Goal: Task Accomplishment & Management: Manage account settings

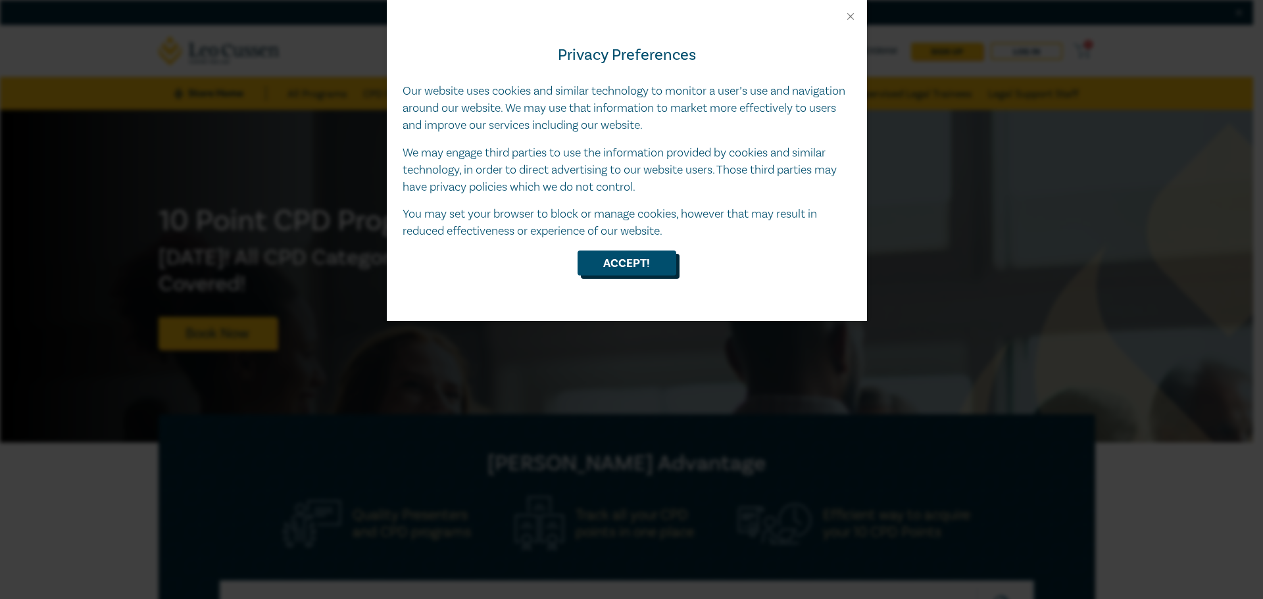
click at [612, 273] on button "Accept!" at bounding box center [627, 263] width 99 height 25
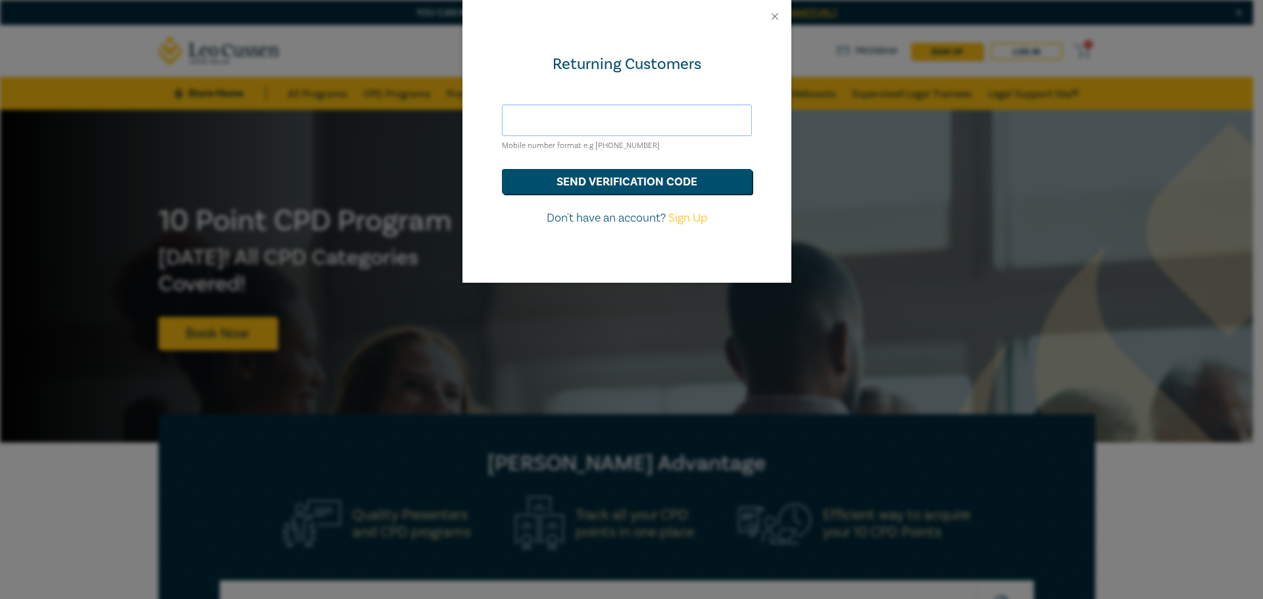
click at [681, 128] on input "text" at bounding box center [627, 121] width 250 height 32
click at [502, 169] on button "send verification code" at bounding box center [627, 181] width 250 height 25
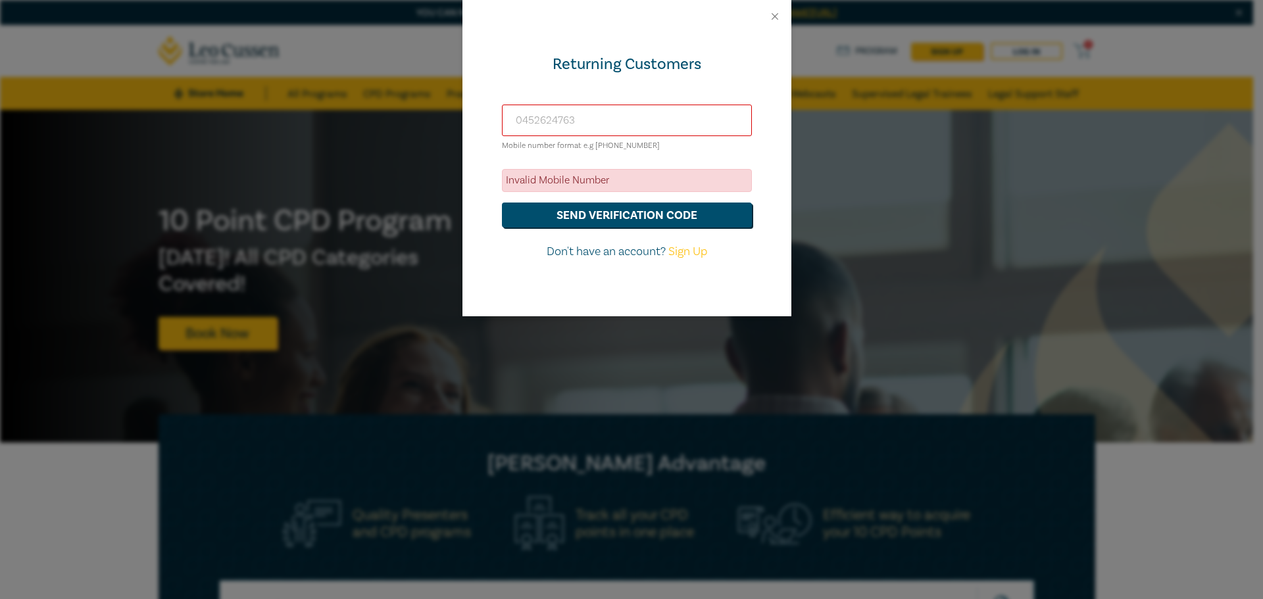
drag, startPoint x: 662, startPoint y: 122, endPoint x: 436, endPoint y: 111, distance: 225.9
click at [436, 111] on div "Returning Customers 0452624763 Mobile number format e.g +61 000000000 Invalid M…" at bounding box center [631, 299] width 1263 height 599
click at [518, 121] on input "0452624763" at bounding box center [627, 121] width 250 height 32
click at [520, 121] on input "0452624763" at bounding box center [627, 121] width 250 height 32
type input "6"
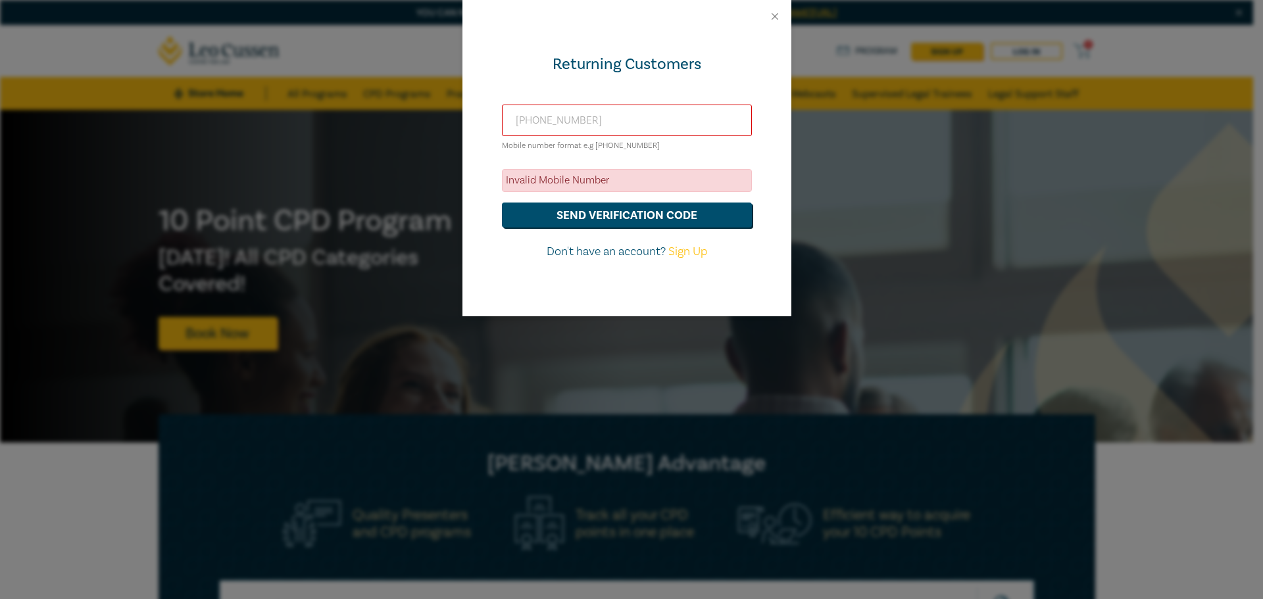
type input "+61452624763"
click at [502, 203] on button "send verification code" at bounding box center [627, 215] width 250 height 25
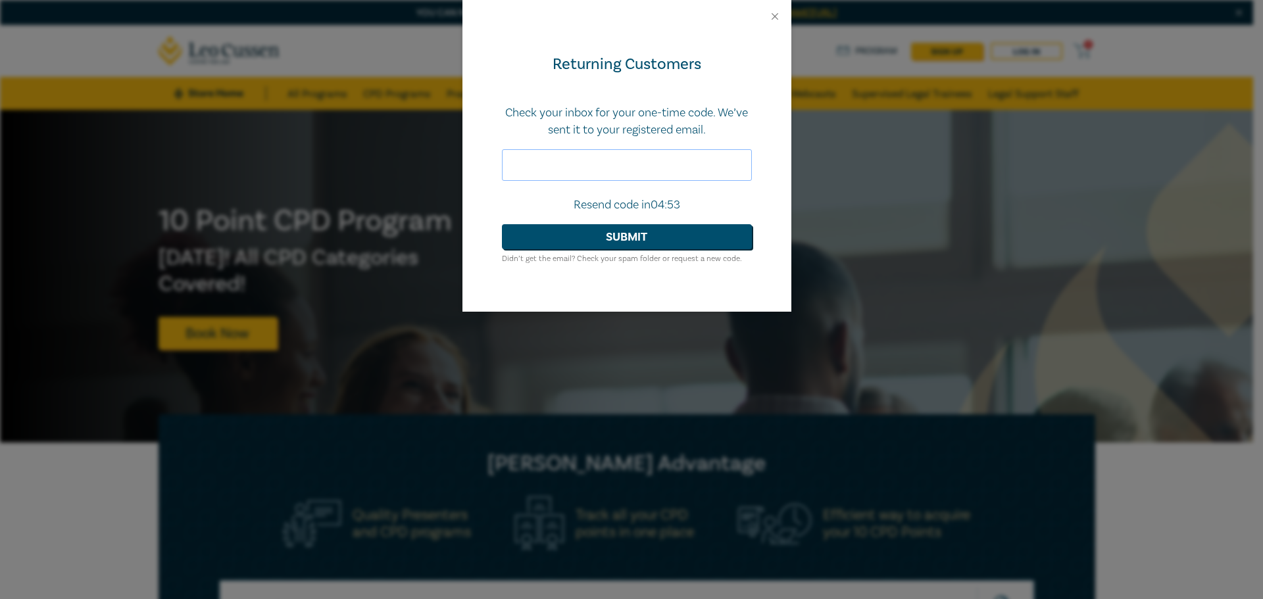
click at [623, 170] on input "text" at bounding box center [627, 165] width 250 height 32
click at [779, 16] on button "Close" at bounding box center [775, 17] width 12 height 12
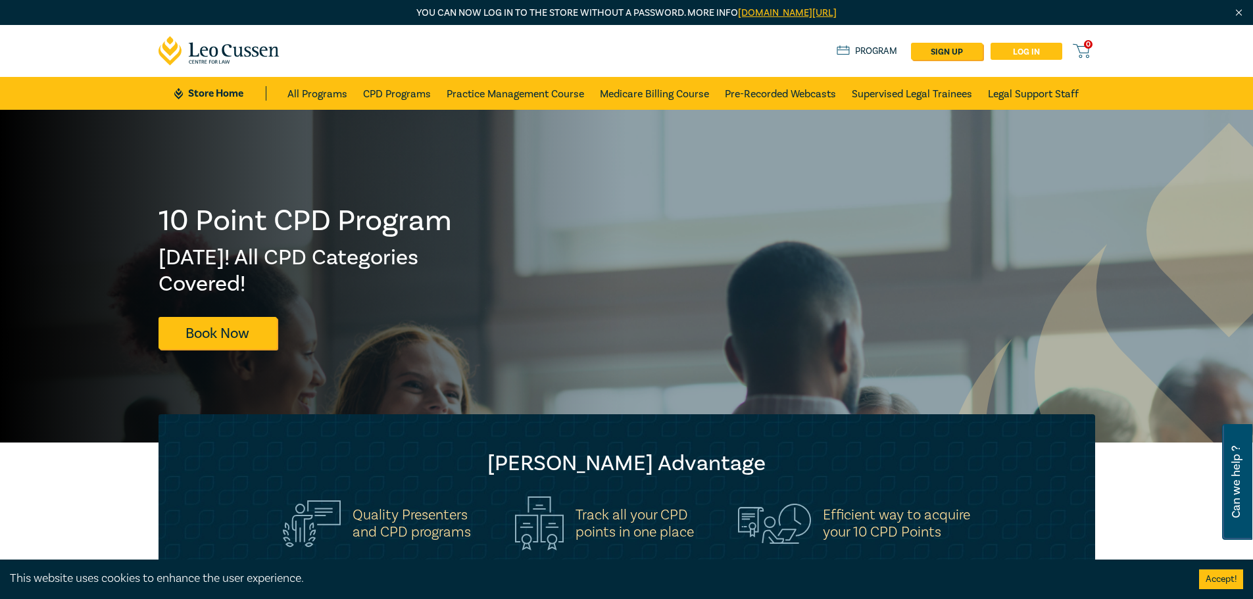
click at [1018, 49] on link "Log in" at bounding box center [1027, 51] width 72 height 17
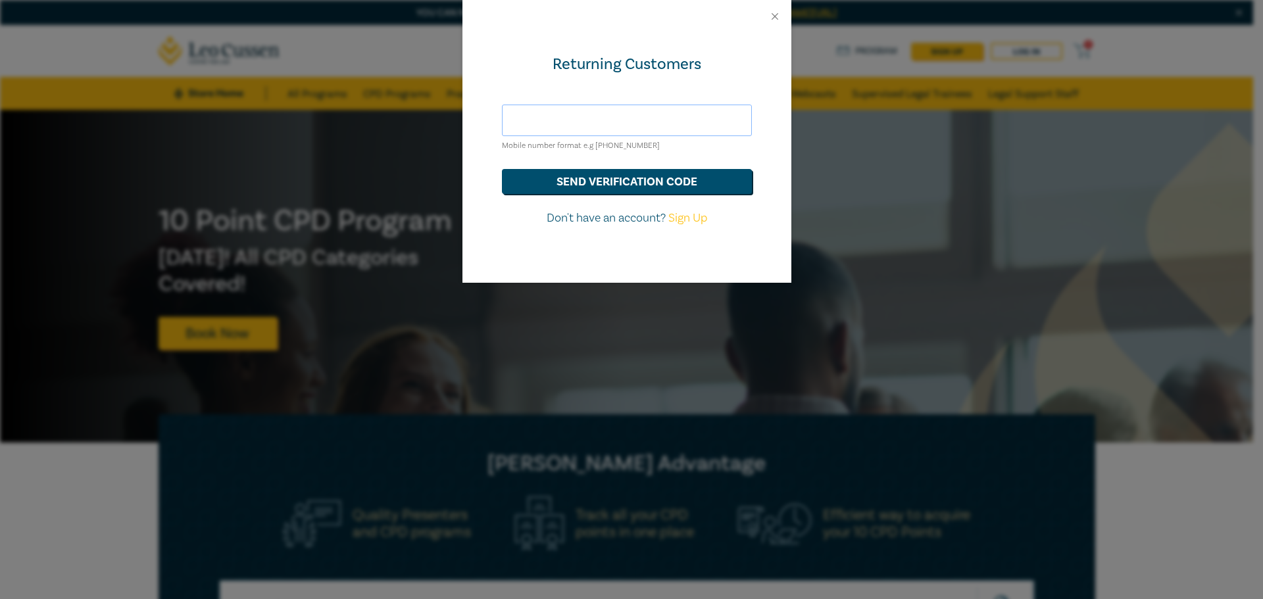
click at [582, 114] on input "text" at bounding box center [627, 121] width 250 height 32
paste input "[PERSON_NAME][EMAIL_ADDRESS][DOMAIN_NAME]"
click at [623, 184] on button "send verification code" at bounding box center [627, 181] width 250 height 25
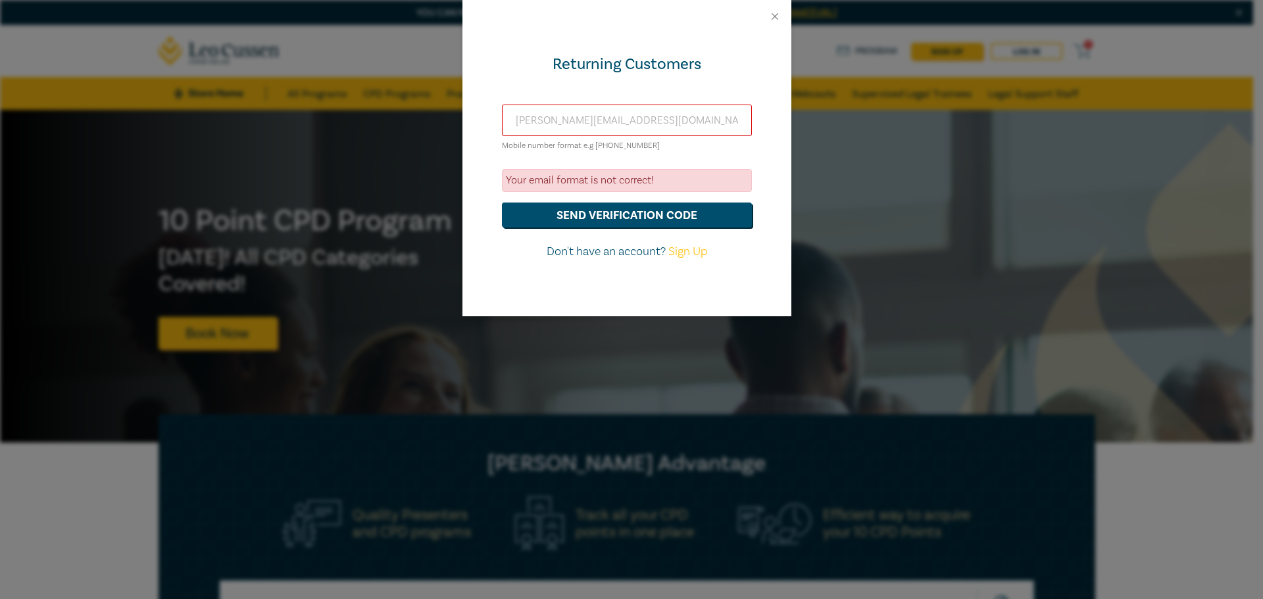
click at [522, 124] on input "[PERSON_NAME][EMAIL_ADDRESS][DOMAIN_NAME]" at bounding box center [627, 121] width 250 height 32
click at [518, 121] on input "[PERSON_NAME][EMAIL_ADDRESS][DOMAIN_NAME]" at bounding box center [627, 121] width 250 height 32
type input "[PERSON_NAME][EMAIL_ADDRESS][DOMAIN_NAME]"
click at [626, 207] on button "send verification code" at bounding box center [627, 215] width 250 height 25
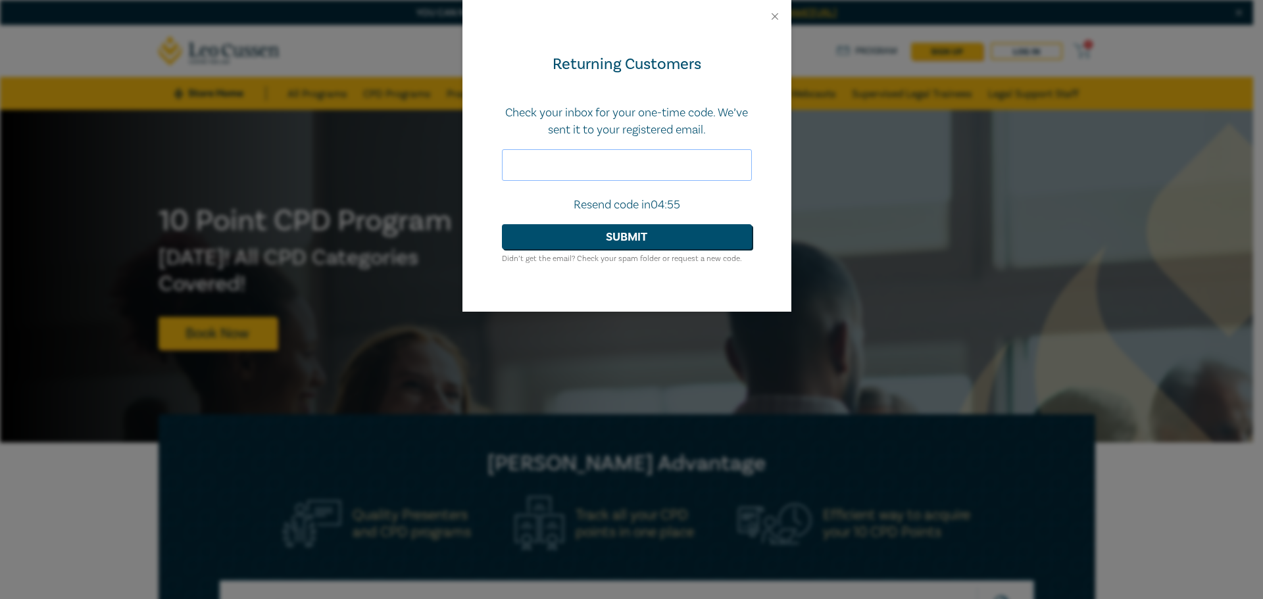
click at [651, 173] on input "text" at bounding box center [627, 165] width 250 height 32
paste input "515867"
click at [662, 235] on button "Submit" at bounding box center [627, 236] width 250 height 25
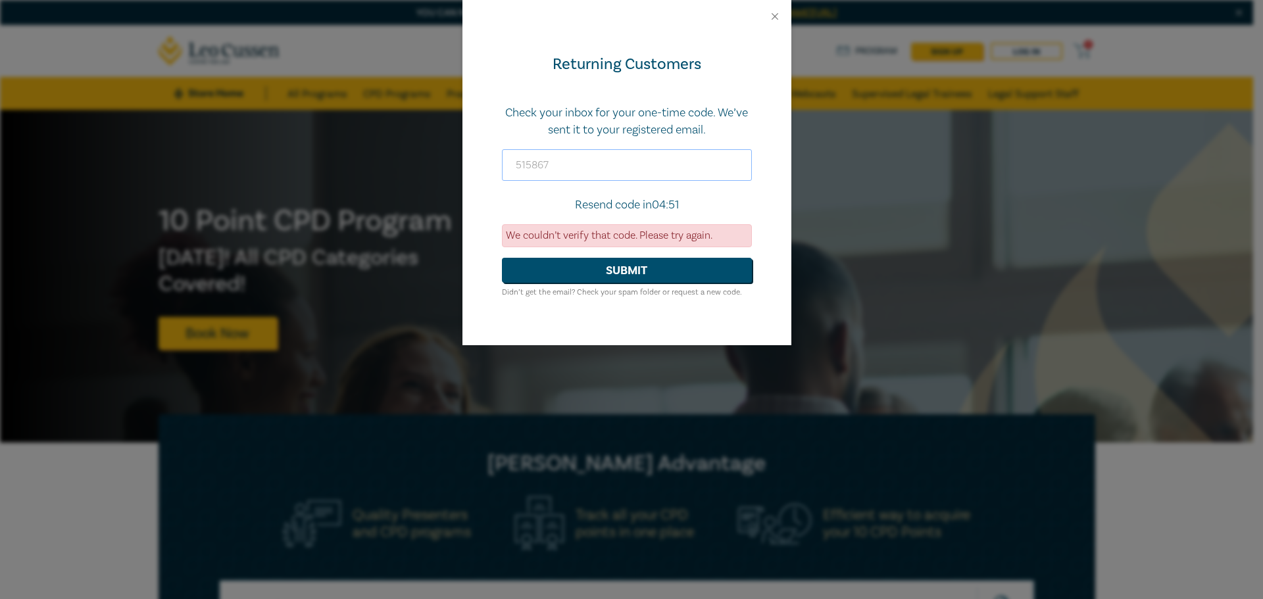
click at [613, 151] on input "515867" at bounding box center [627, 165] width 250 height 32
click at [519, 166] on input "515867" at bounding box center [627, 165] width 250 height 32
drag, startPoint x: 677, startPoint y: 168, endPoint x: 456, endPoint y: 167, distance: 221.0
click at [456, 167] on div "Returning Customers Check your inbox for your one-time code. We’ve sent it to y…" at bounding box center [631, 299] width 1263 height 599
paste input "188533"
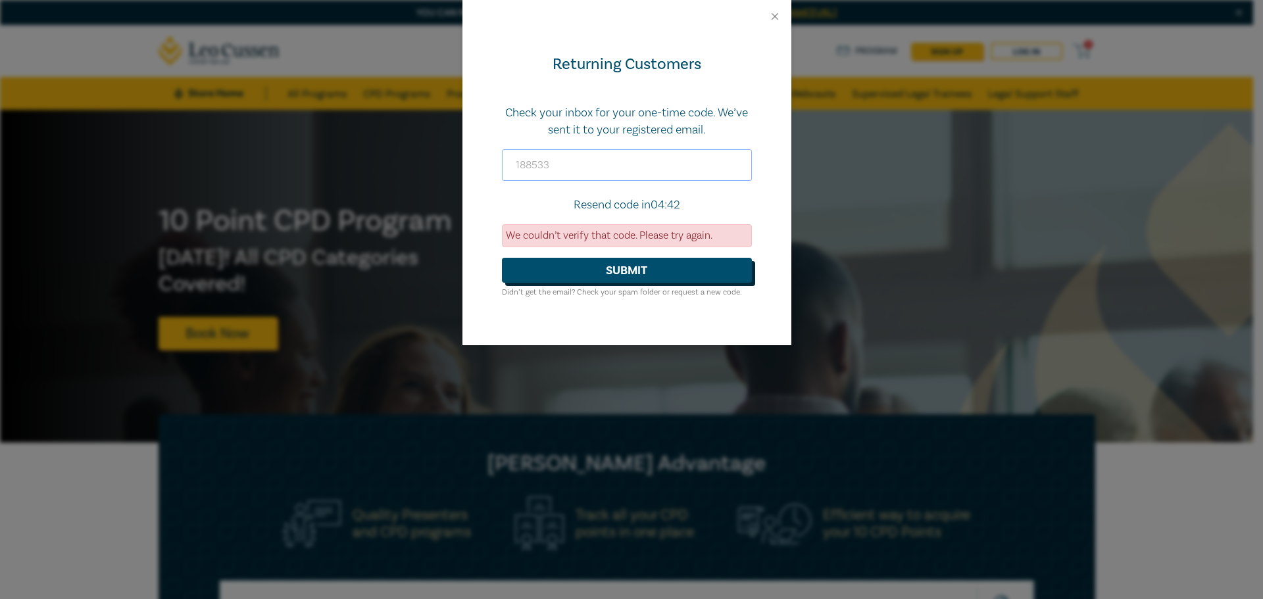
type input "188533"
click at [661, 262] on button "Submit" at bounding box center [627, 270] width 250 height 25
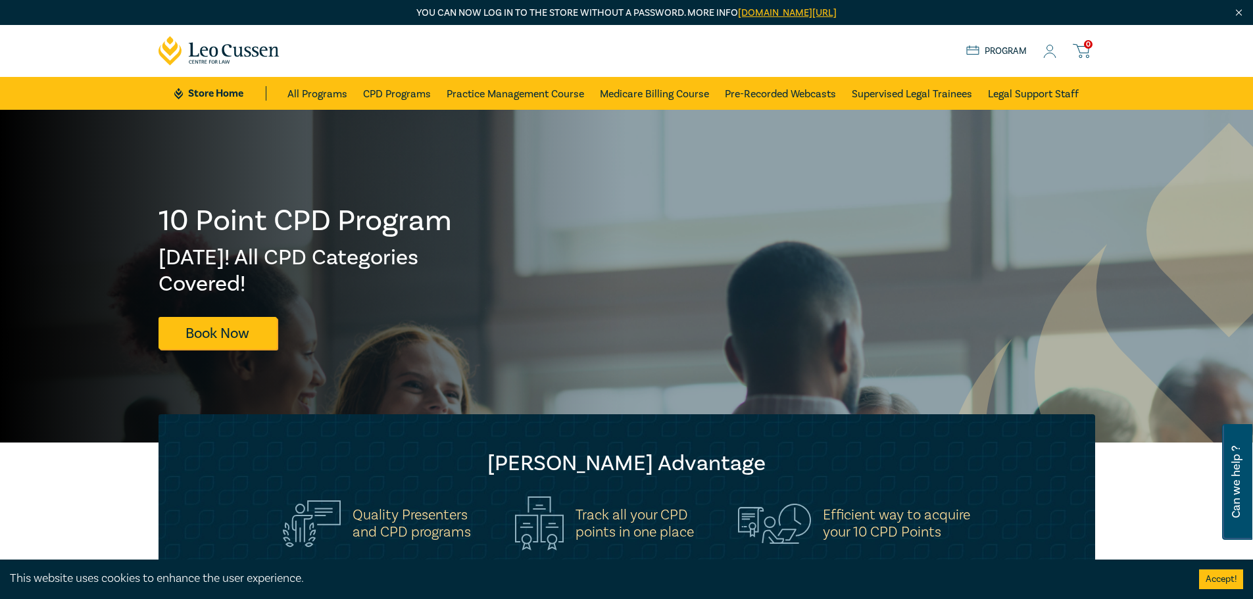
click at [1047, 45] on icon at bounding box center [1049, 52] width 13 height 14
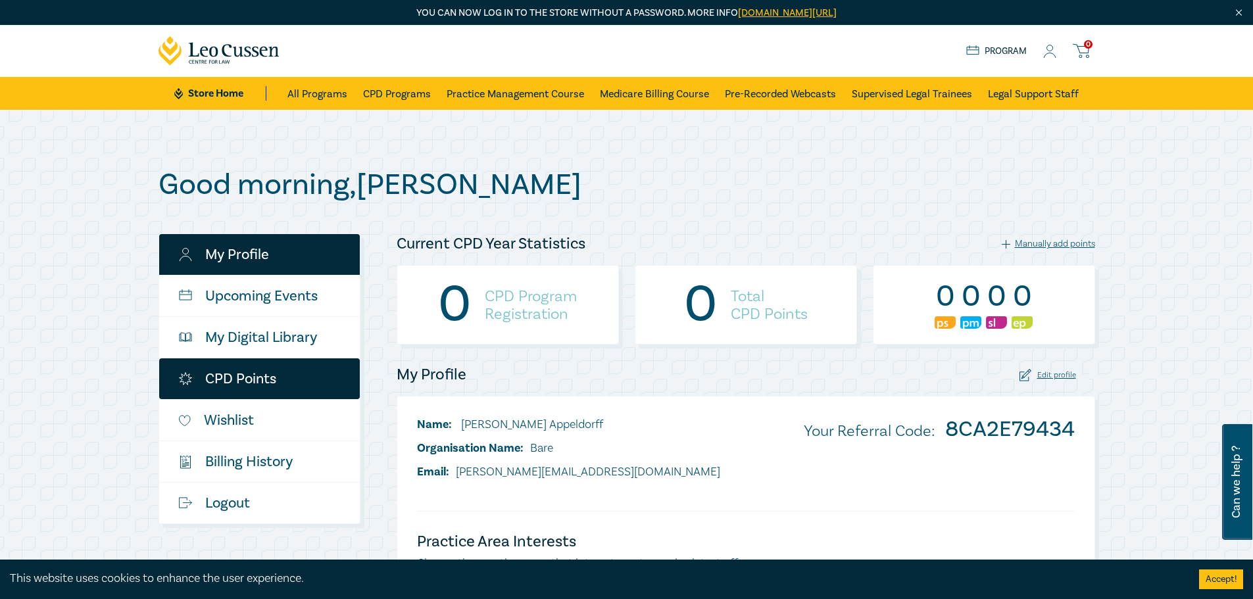
click at [261, 376] on link "CPD Points" at bounding box center [259, 378] width 201 height 41
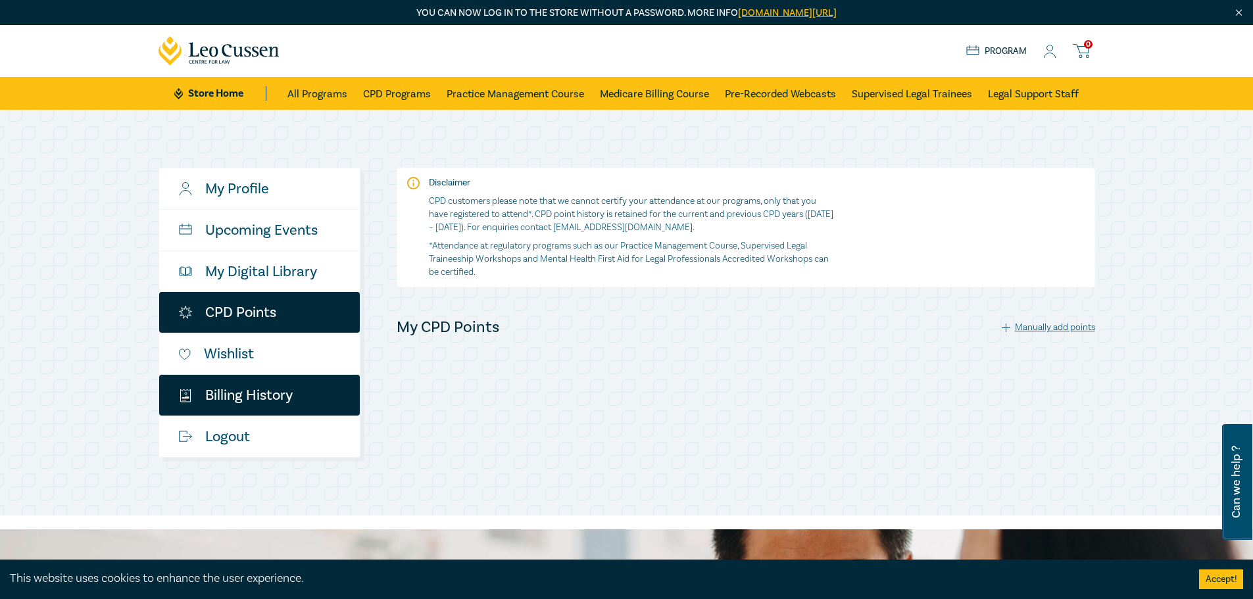
click at [274, 389] on link "$ Billing History" at bounding box center [259, 395] width 201 height 41
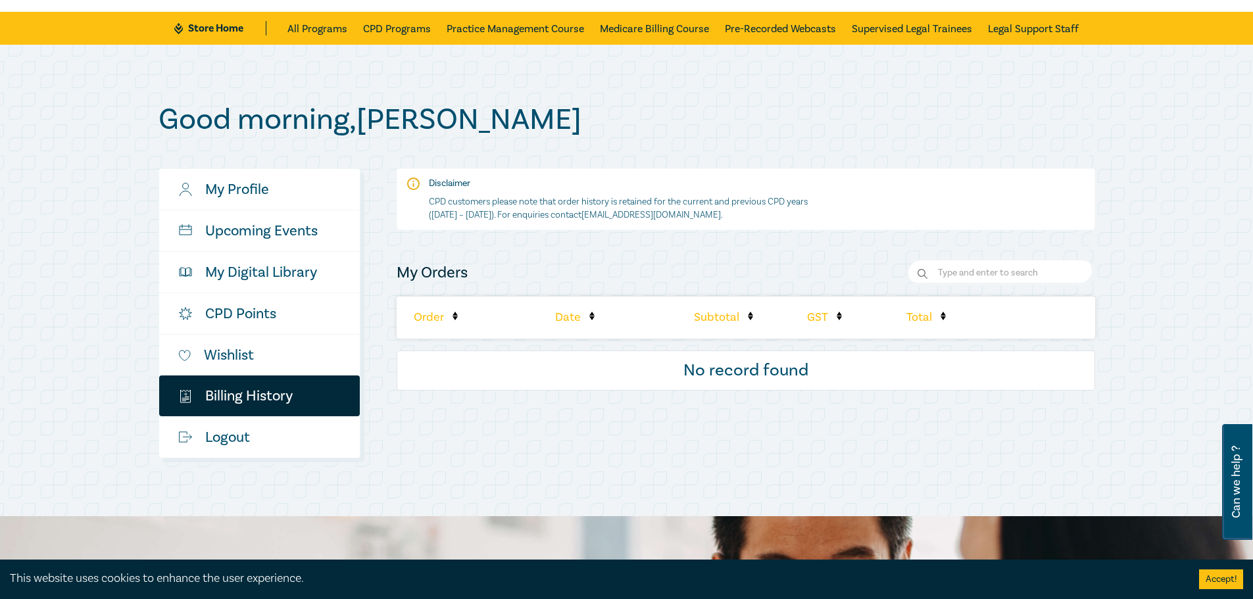
scroll to position [110, 0]
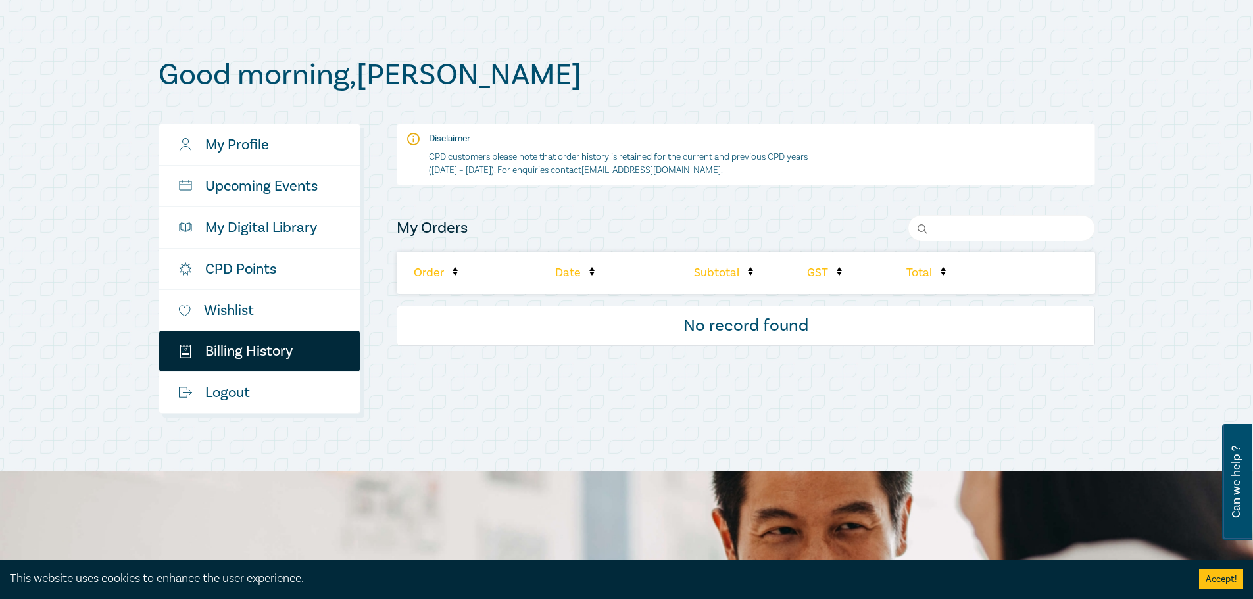
click at [980, 230] on input "Search" at bounding box center [1001, 228] width 187 height 26
click at [823, 209] on div "Disclaimer CPD customers please note that order history is retained for the cur…" at bounding box center [746, 235] width 699 height 222
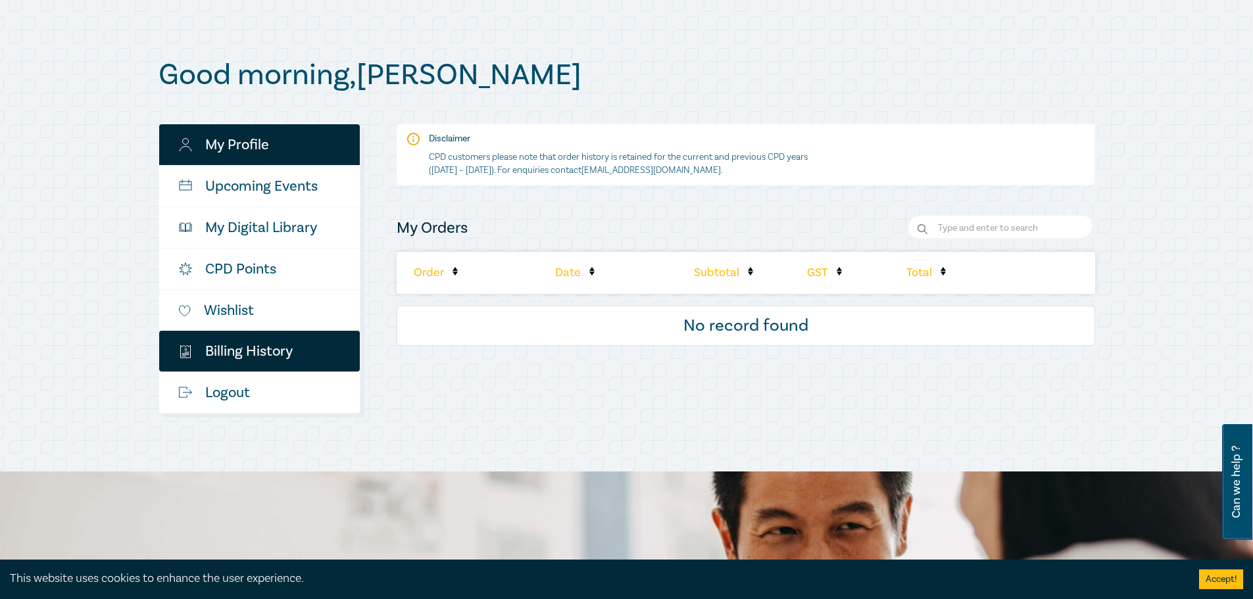
click at [255, 155] on link "My Profile" at bounding box center [259, 144] width 201 height 41
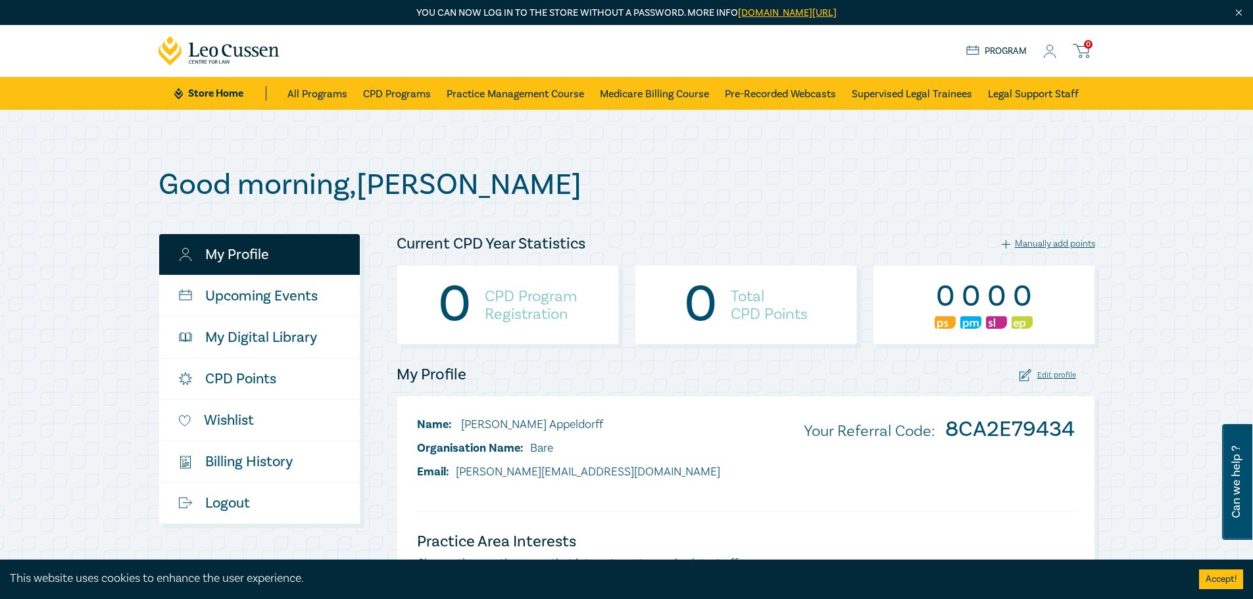
click at [989, 49] on link "Program" at bounding box center [996, 51] width 61 height 14
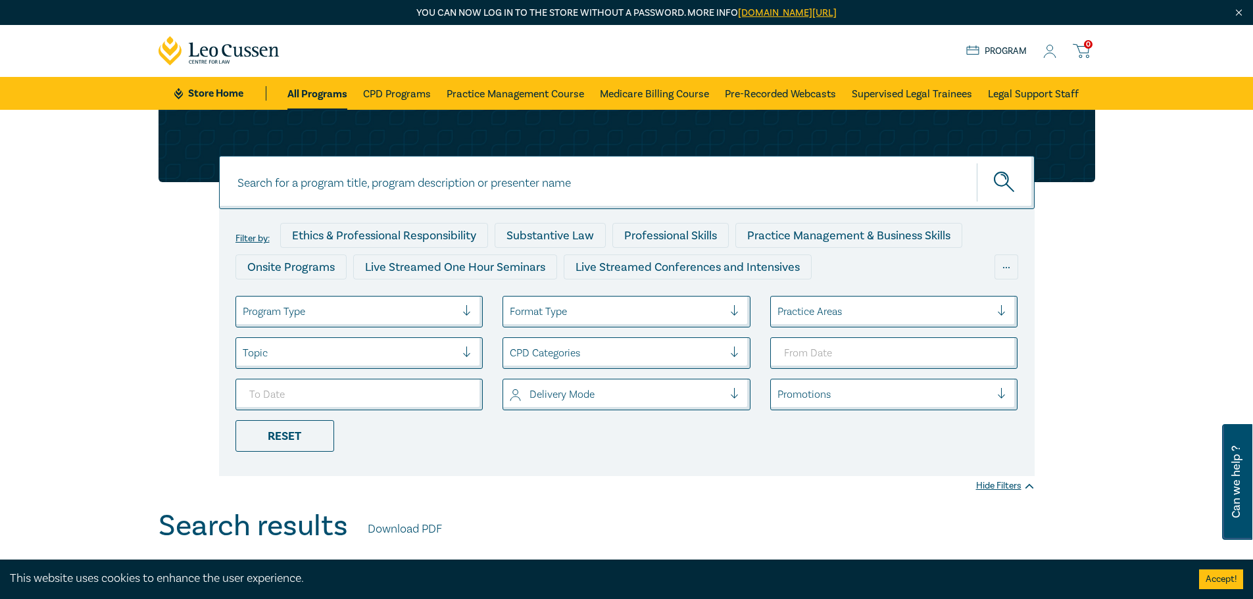
click at [1080, 50] on icon at bounding box center [1081, 51] width 16 height 16
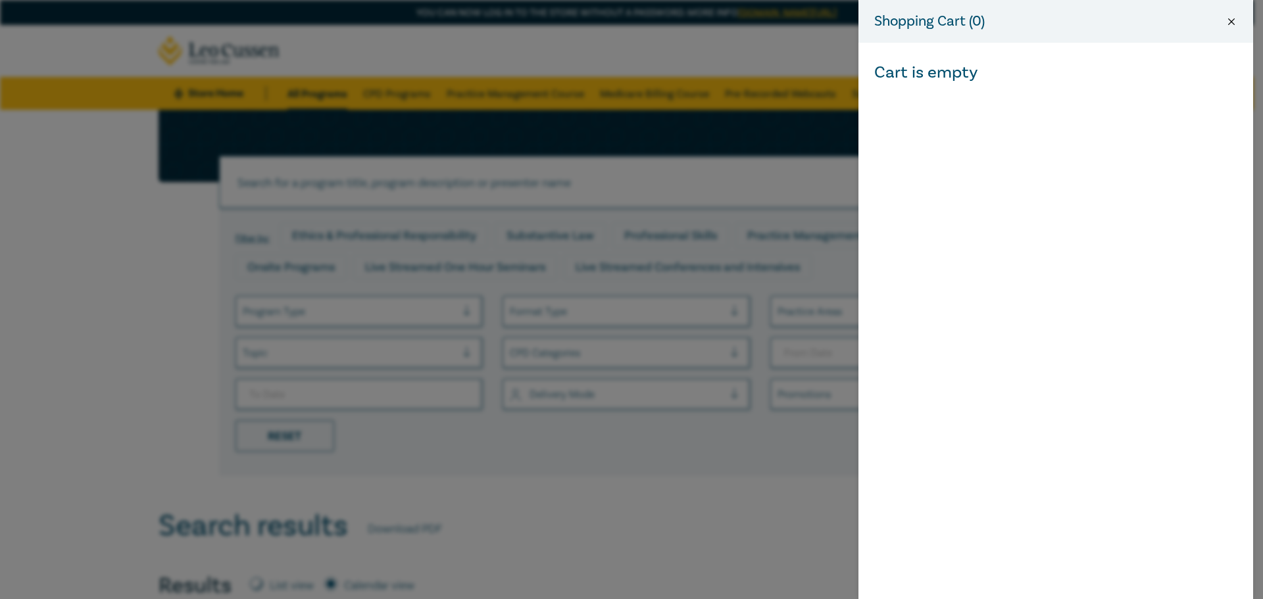
click at [1225, 22] on button "Close" at bounding box center [1231, 22] width 12 height 12
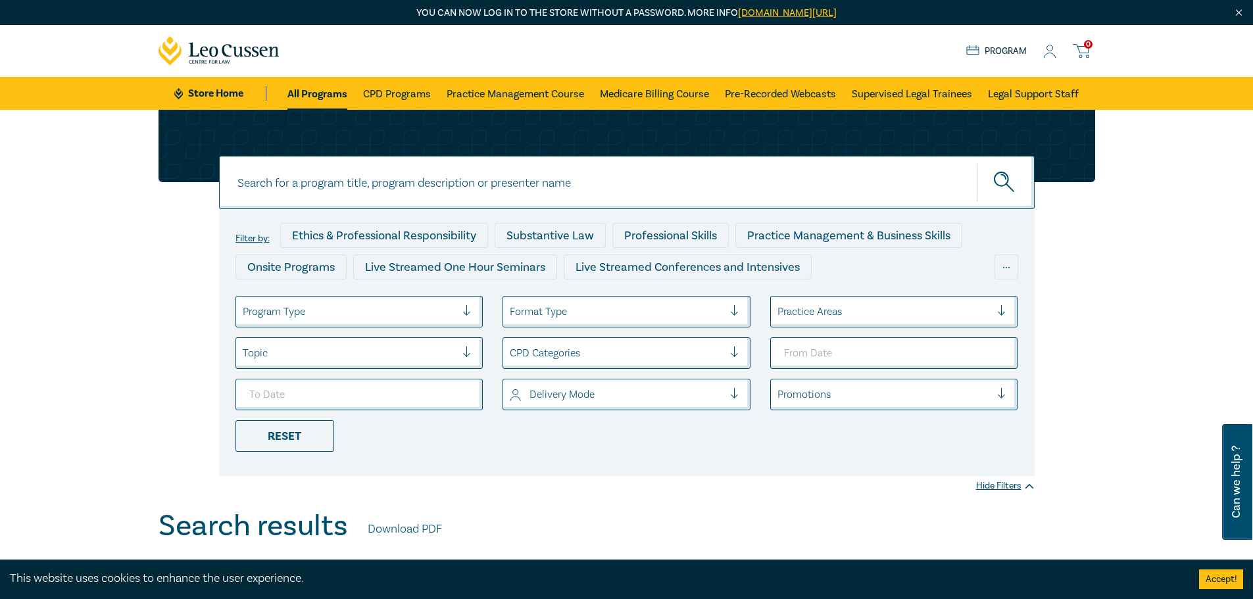
click at [1050, 51] on circle at bounding box center [1050, 48] width 6 height 6
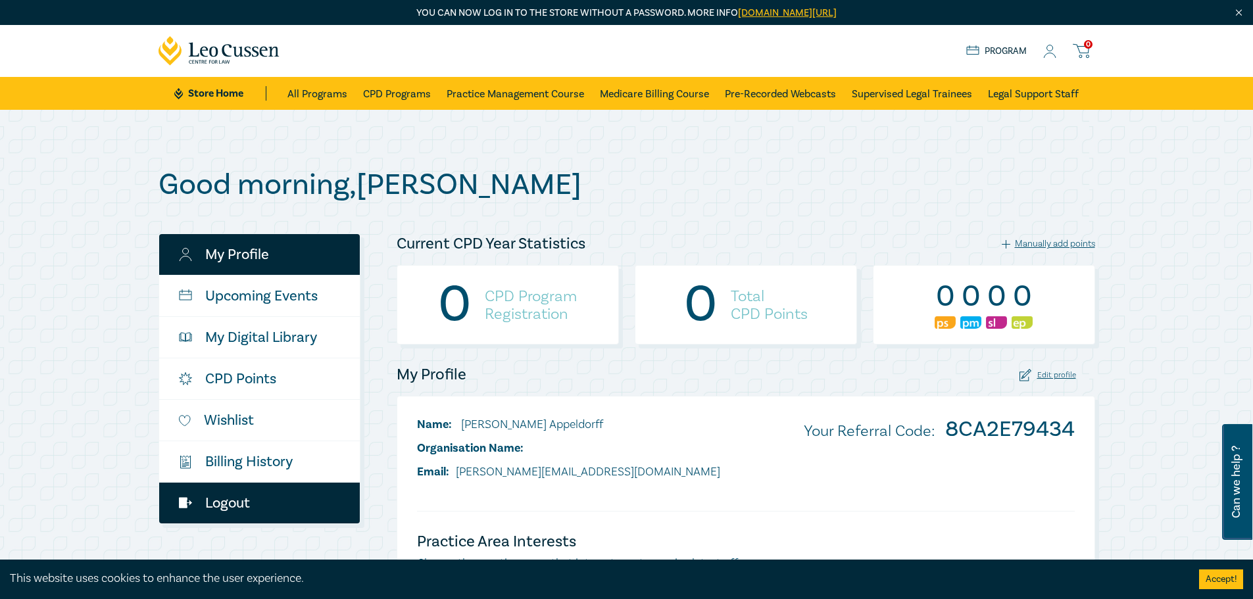
click at [254, 511] on link "Logout" at bounding box center [259, 503] width 201 height 41
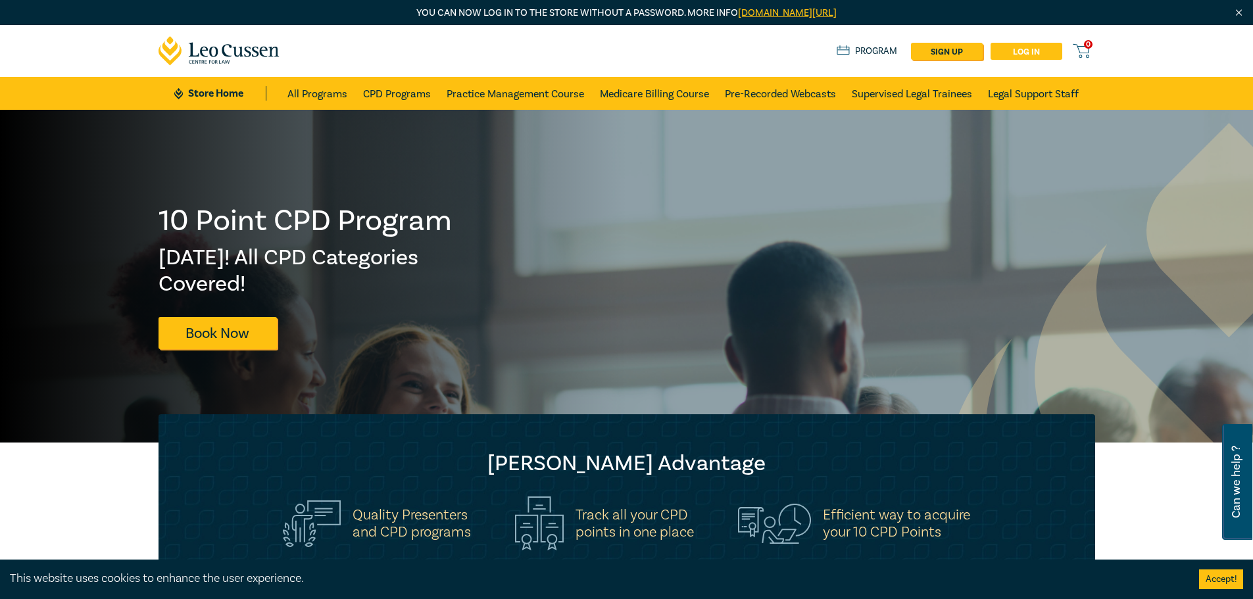
click at [1022, 51] on link "Log in" at bounding box center [1027, 51] width 72 height 17
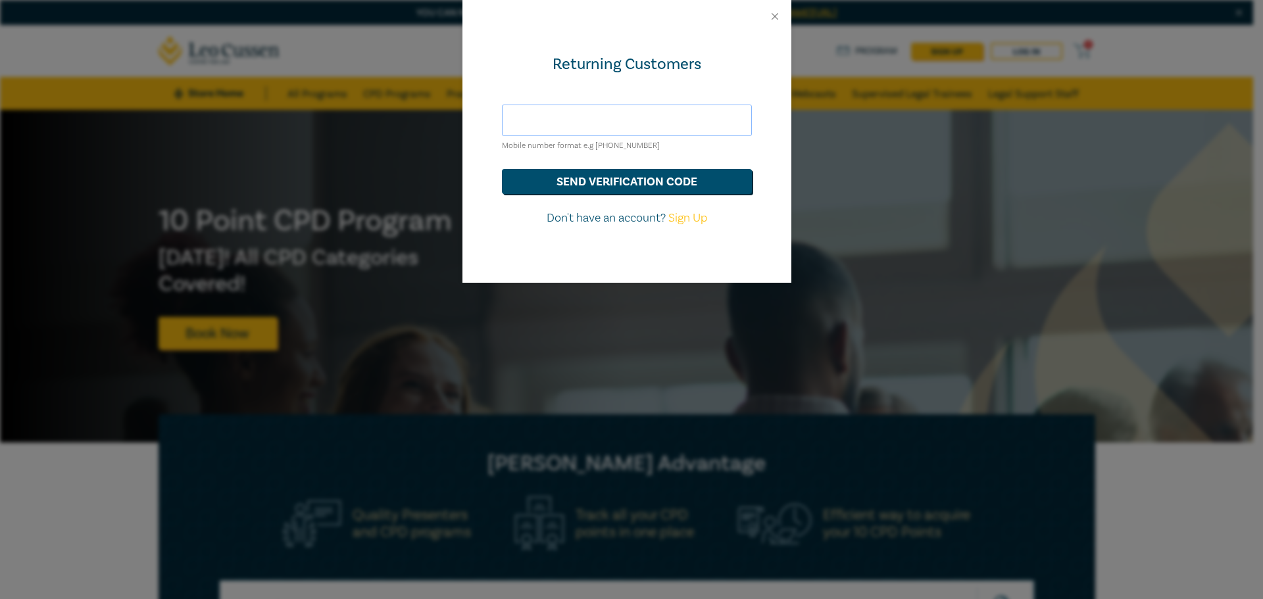
click at [620, 119] on input "text" at bounding box center [627, 121] width 250 height 32
type input "[EMAIL_ADDRESS][DOMAIN_NAME]"
click at [622, 178] on button "send verification code" at bounding box center [627, 181] width 250 height 25
